Goal: Information Seeking & Learning: Learn about a topic

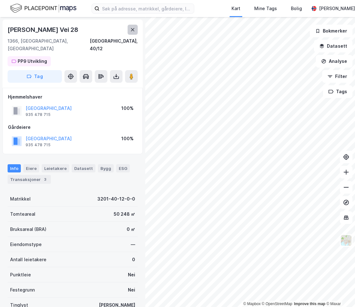
click at [136, 29] on button at bounding box center [132, 30] width 10 height 10
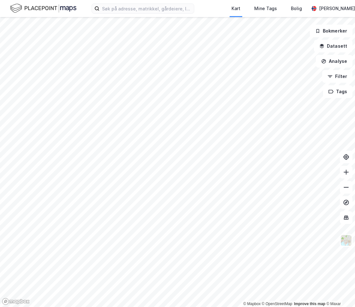
click at [0, 197] on html "Kart Mine Tags [PERSON_NAME] Mille [PERSON_NAME] © Mapbox © OpenStreetMap Impro…" at bounding box center [177, 153] width 355 height 307
drag, startPoint x: 343, startPoint y: 246, endPoint x: 346, endPoint y: 241, distance: 5.5
click at [343, 246] on button at bounding box center [345, 240] width 13 height 13
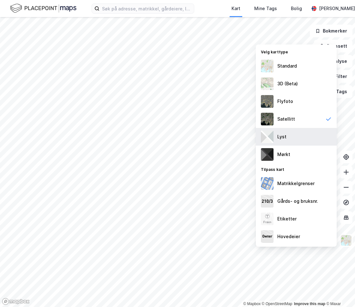
click at [286, 134] on div "Lyst" at bounding box center [296, 137] width 81 height 18
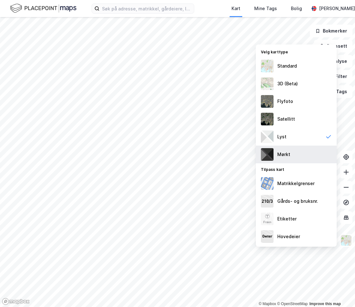
click at [288, 153] on div "Mørkt" at bounding box center [283, 154] width 13 height 8
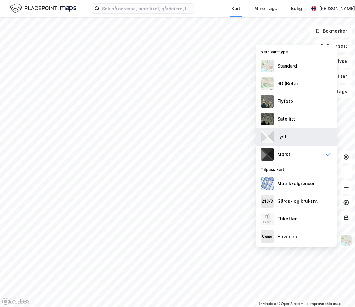
click at [294, 144] on div "Lyst" at bounding box center [296, 137] width 81 height 18
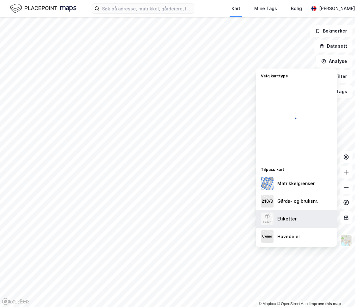
click at [313, 224] on div "Etiketter" at bounding box center [296, 219] width 81 height 18
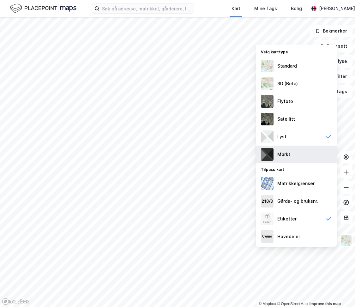
click at [305, 159] on div "Mørkt" at bounding box center [296, 154] width 81 height 18
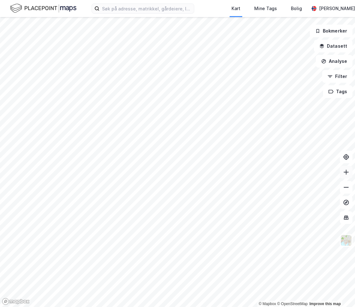
click at [349, 175] on button at bounding box center [345, 172] width 13 height 13
click at [348, 239] on img at bounding box center [346, 240] width 12 height 12
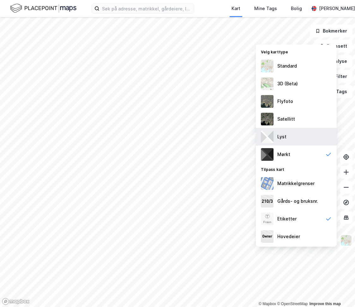
click at [304, 135] on div "Lyst" at bounding box center [296, 137] width 81 height 18
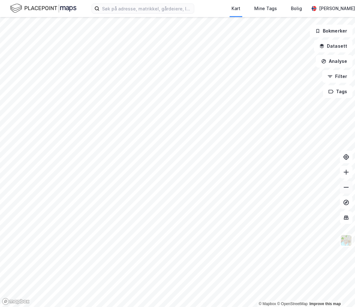
click at [342, 187] on button at bounding box center [345, 187] width 13 height 13
click at [341, 177] on div "© Mapbox © OpenStreetMap Improve this map Bokmerker Datasett Analyse Filter Tags" at bounding box center [177, 162] width 355 height 290
click at [348, 242] on img at bounding box center [346, 240] width 12 height 12
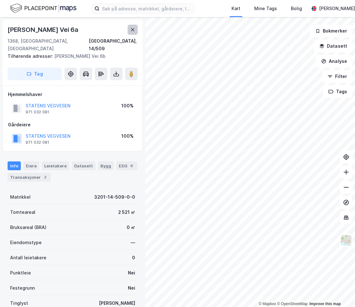
click at [133, 28] on icon at bounding box center [132, 29] width 5 height 5
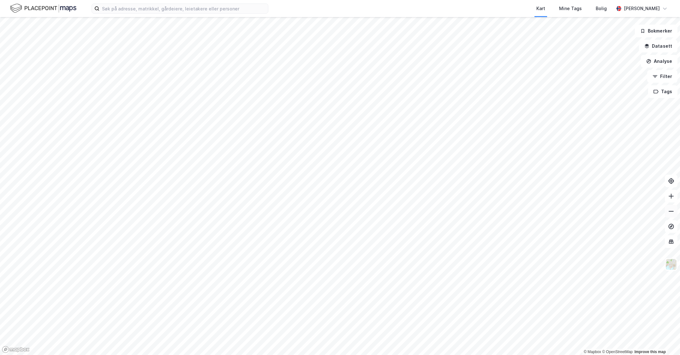
click at [354, 213] on icon at bounding box center [671, 211] width 6 height 6
click at [354, 207] on button at bounding box center [670, 211] width 13 height 13
click at [354, 198] on icon at bounding box center [671, 196] width 6 height 6
click at [354, 268] on img at bounding box center [671, 264] width 12 height 12
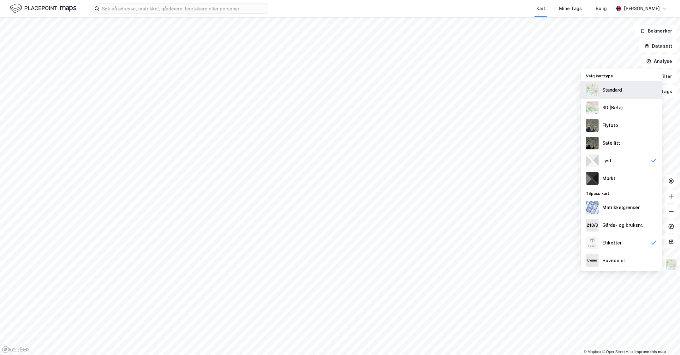
click at [354, 85] on div "Standard" at bounding box center [621, 90] width 81 height 18
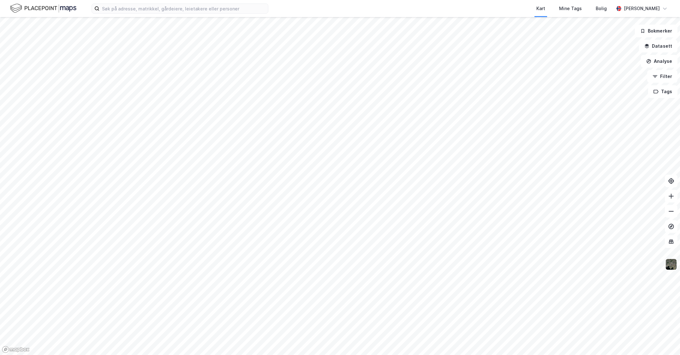
click at [354, 264] on button at bounding box center [670, 264] width 13 height 13
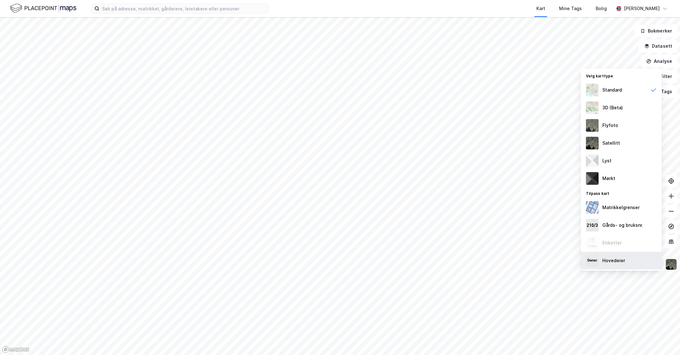
click at [354, 253] on div "Hovedeier" at bounding box center [621, 260] width 81 height 18
click at [354, 155] on div "Lyst" at bounding box center [621, 161] width 81 height 18
